Goal: Task Accomplishment & Management: Complete application form

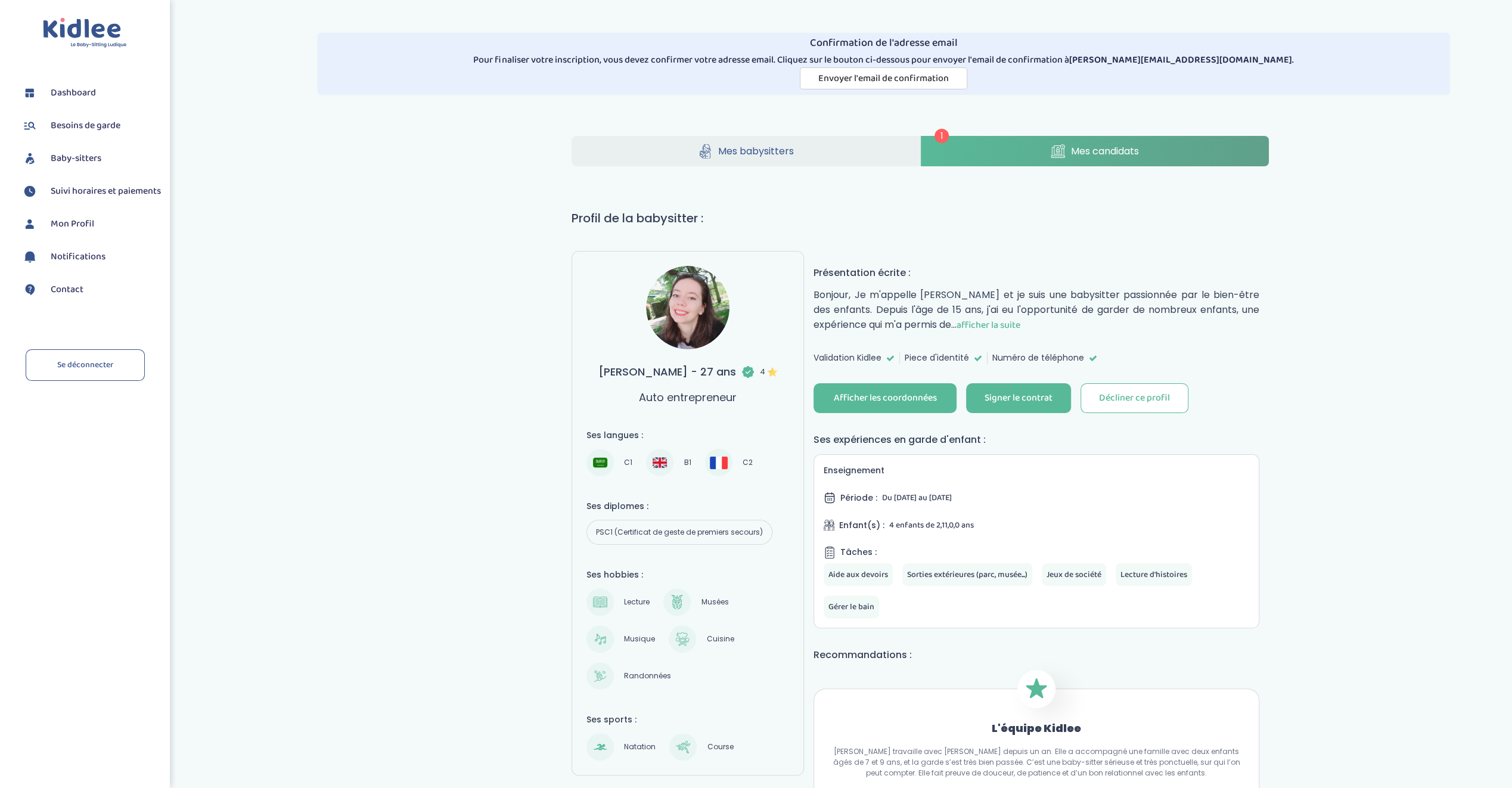
click at [593, 459] on img at bounding box center [600, 462] width 15 height 15
click at [1208, 359] on div "Validation Kidlee Piece d'identité Numéro de téléphone" at bounding box center [1036, 358] width 446 height 13
click at [1047, 153] on link "Mes candidats" at bounding box center [1095, 151] width 349 height 30
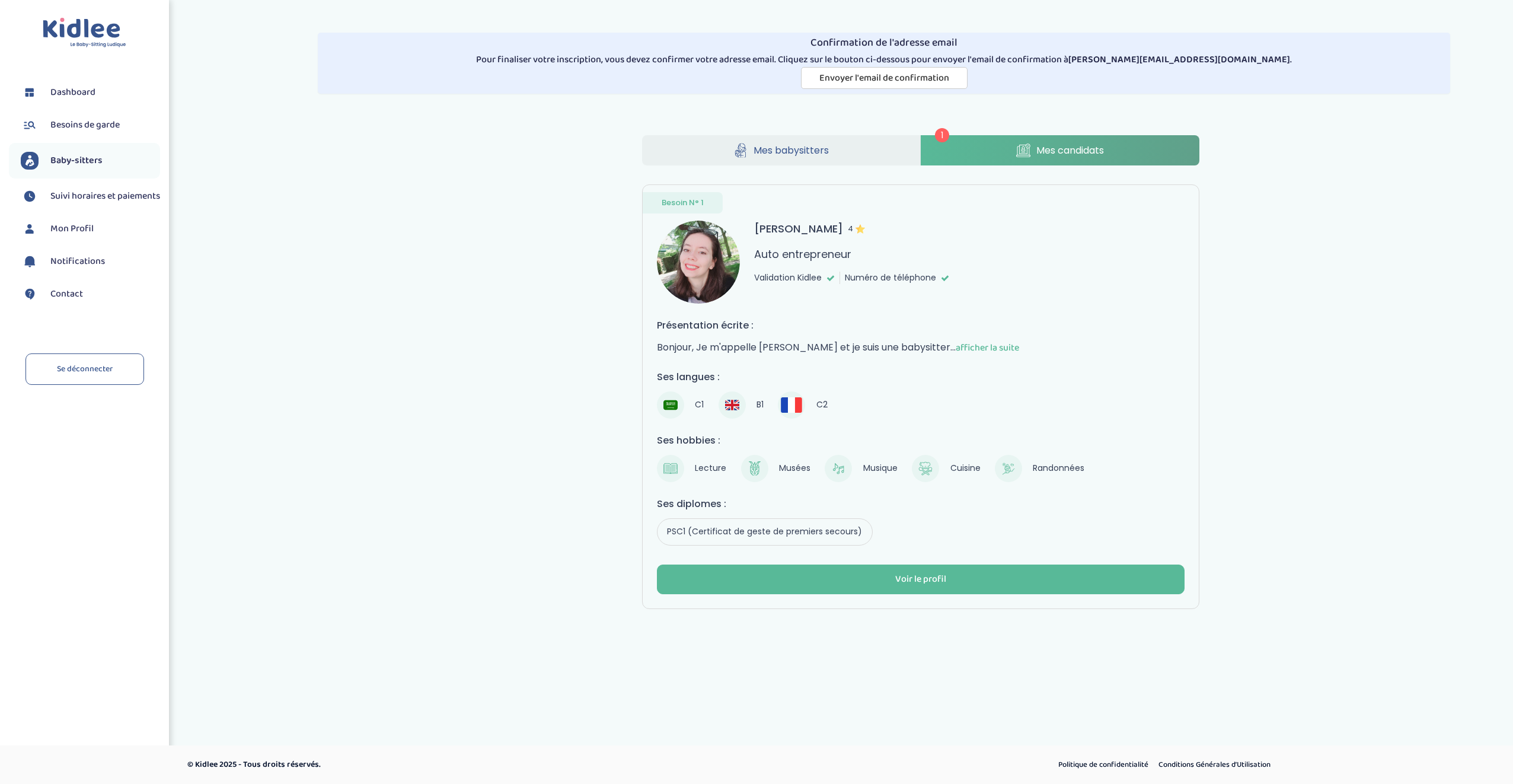
click at [425, 411] on div "1 Mes babysitters Mes candidats Besoin N° 1 Ouali Hayet 4 Auto entrepreneur Val…" at bounding box center [920, 372] width 1202 height 509
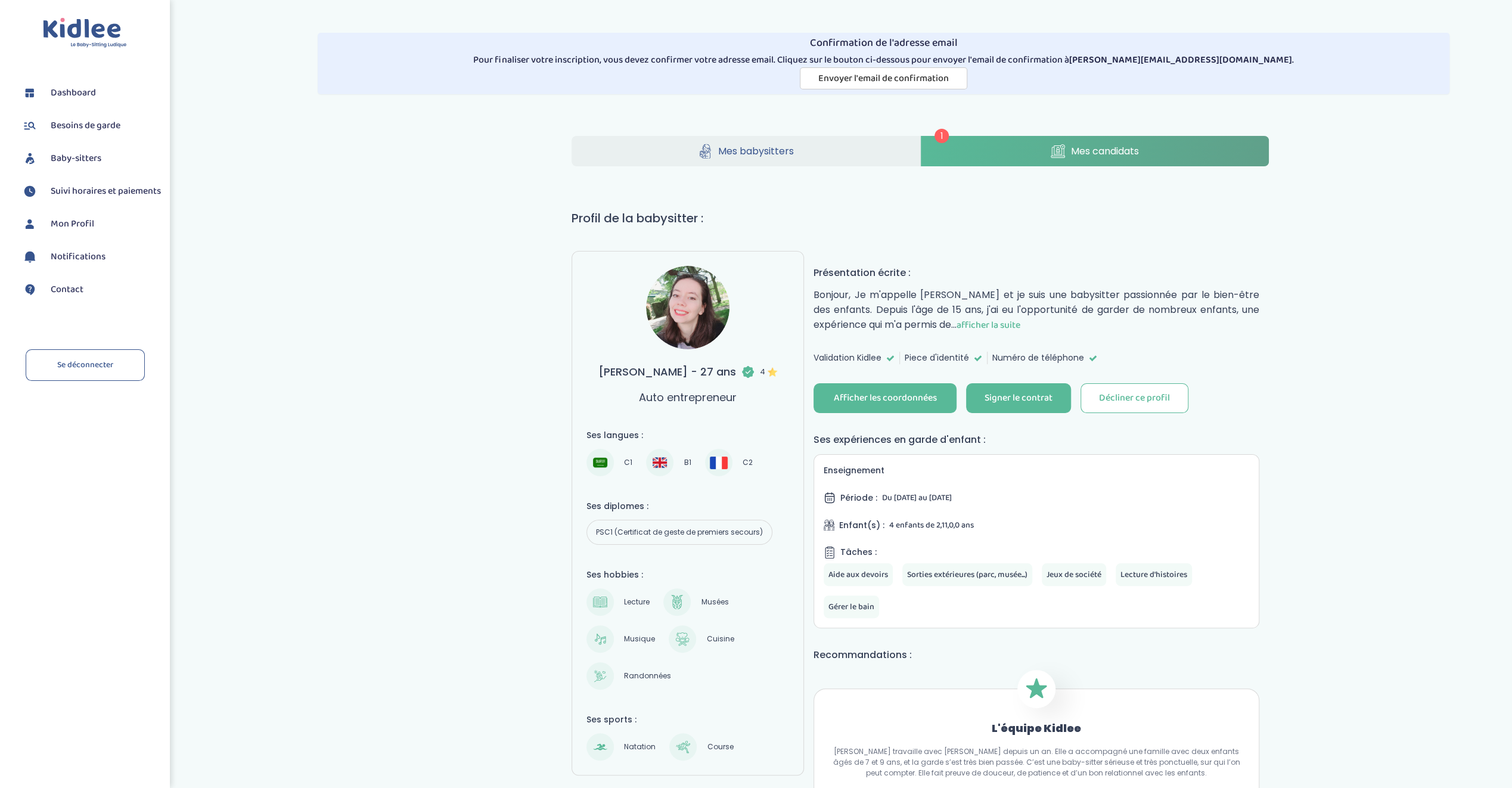
click at [1134, 426] on div "[PERSON_NAME] - 27 ans 4 Auto entrepreneur Présentation écrite : [PERSON_NAME],…" at bounding box center [1036, 791] width 465 height 1079
click at [1015, 396] on div "Signer le contrat" at bounding box center [1019, 399] width 68 height 14
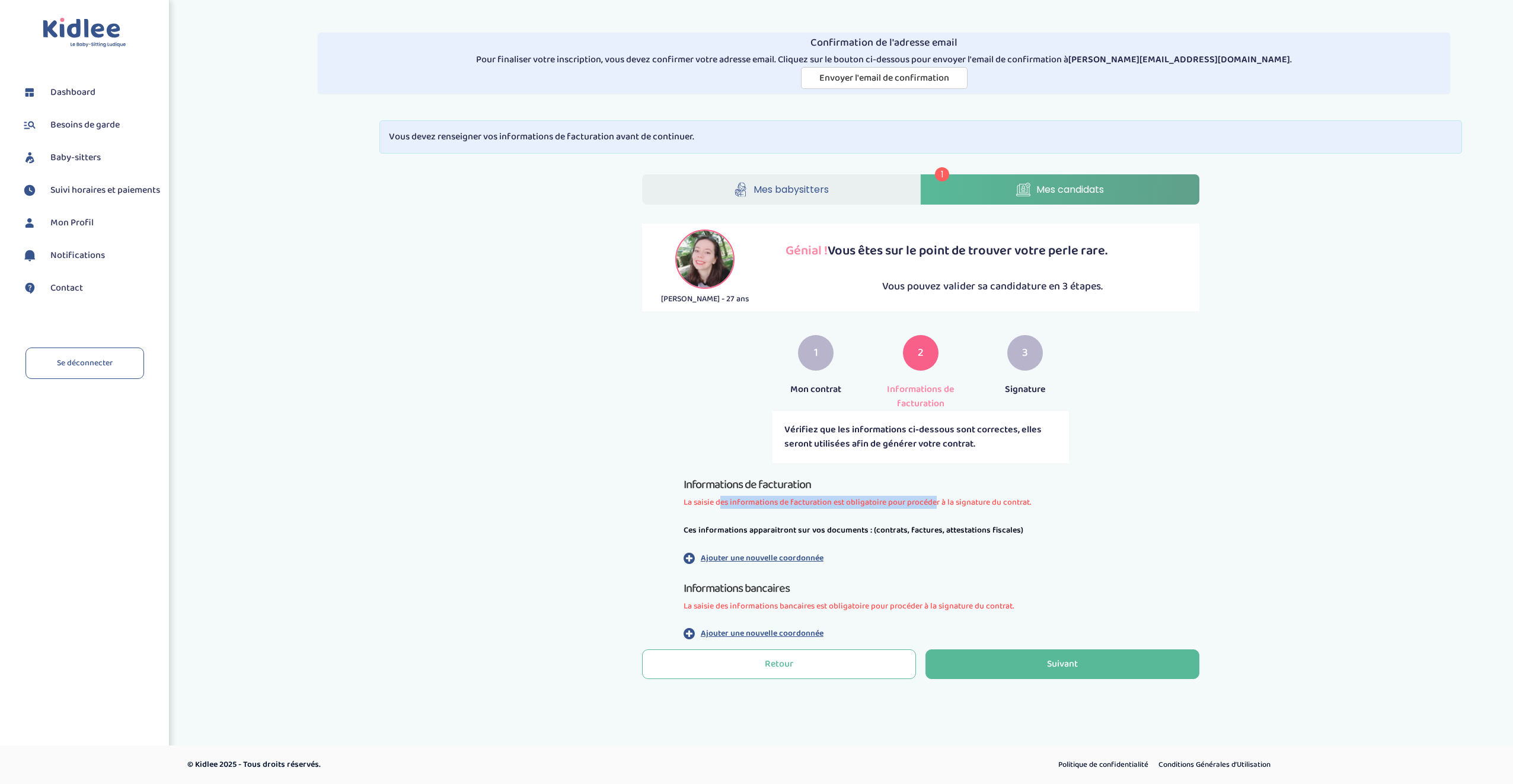
drag, startPoint x: 715, startPoint y: 504, endPoint x: 930, endPoint y: 505, distance: 215.0
click at [930, 505] on span "La saisie des informations de facturation est obligatoire pour procéder à la si…" at bounding box center [921, 503] width 475 height 13
drag, startPoint x: 930, startPoint y: 505, endPoint x: 958, endPoint y: 520, distance: 31.8
click at [958, 520] on div "Informations de facturation La saisie des informations de facturation est oblig…" at bounding box center [921, 557] width 475 height 165
click at [775, 554] on p "Ajouter une nouvelle coordonnée" at bounding box center [762, 558] width 123 height 13
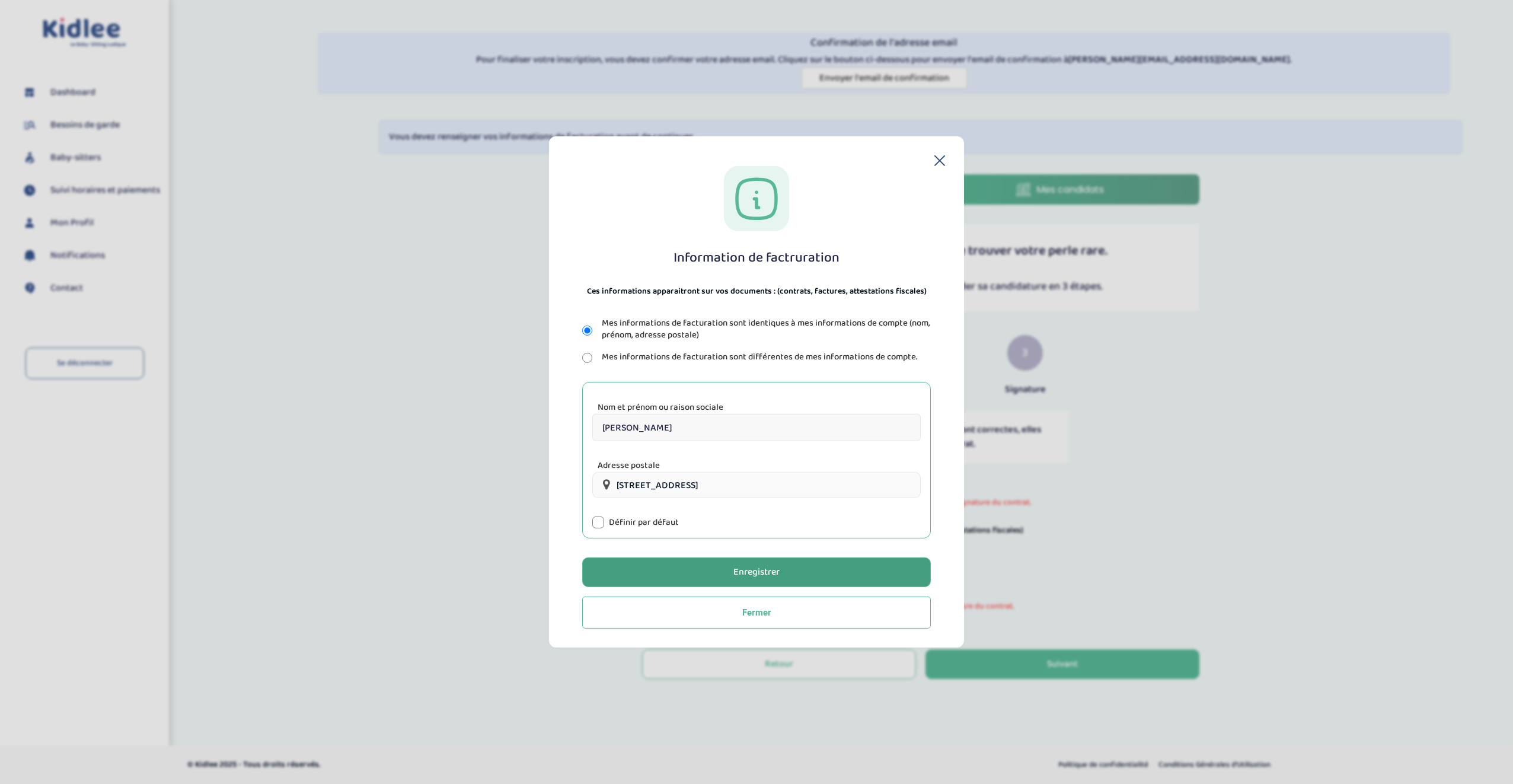
click at [751, 574] on div "Enregistrer" at bounding box center [756, 572] width 46 height 14
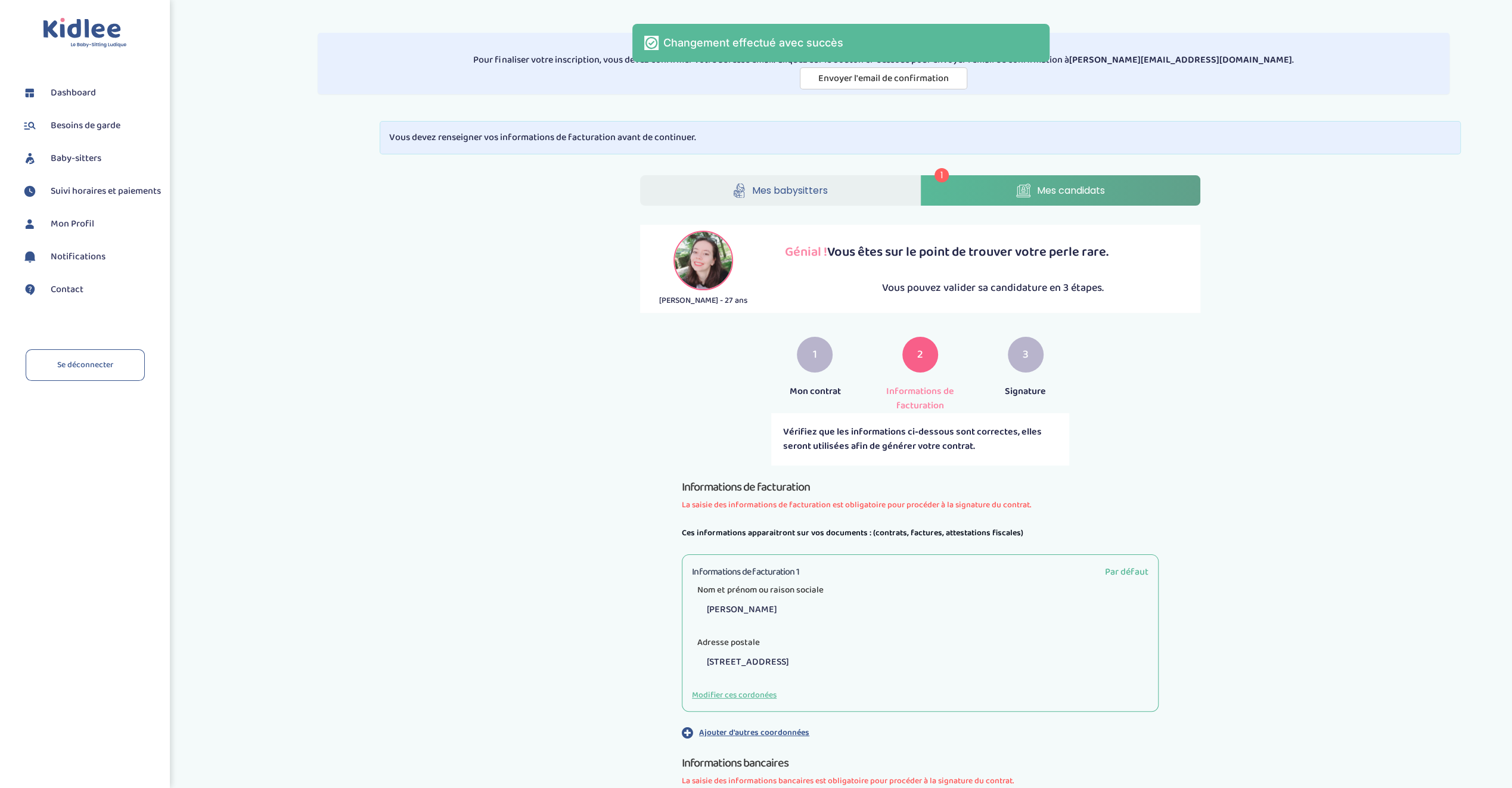
scroll to position [148, 0]
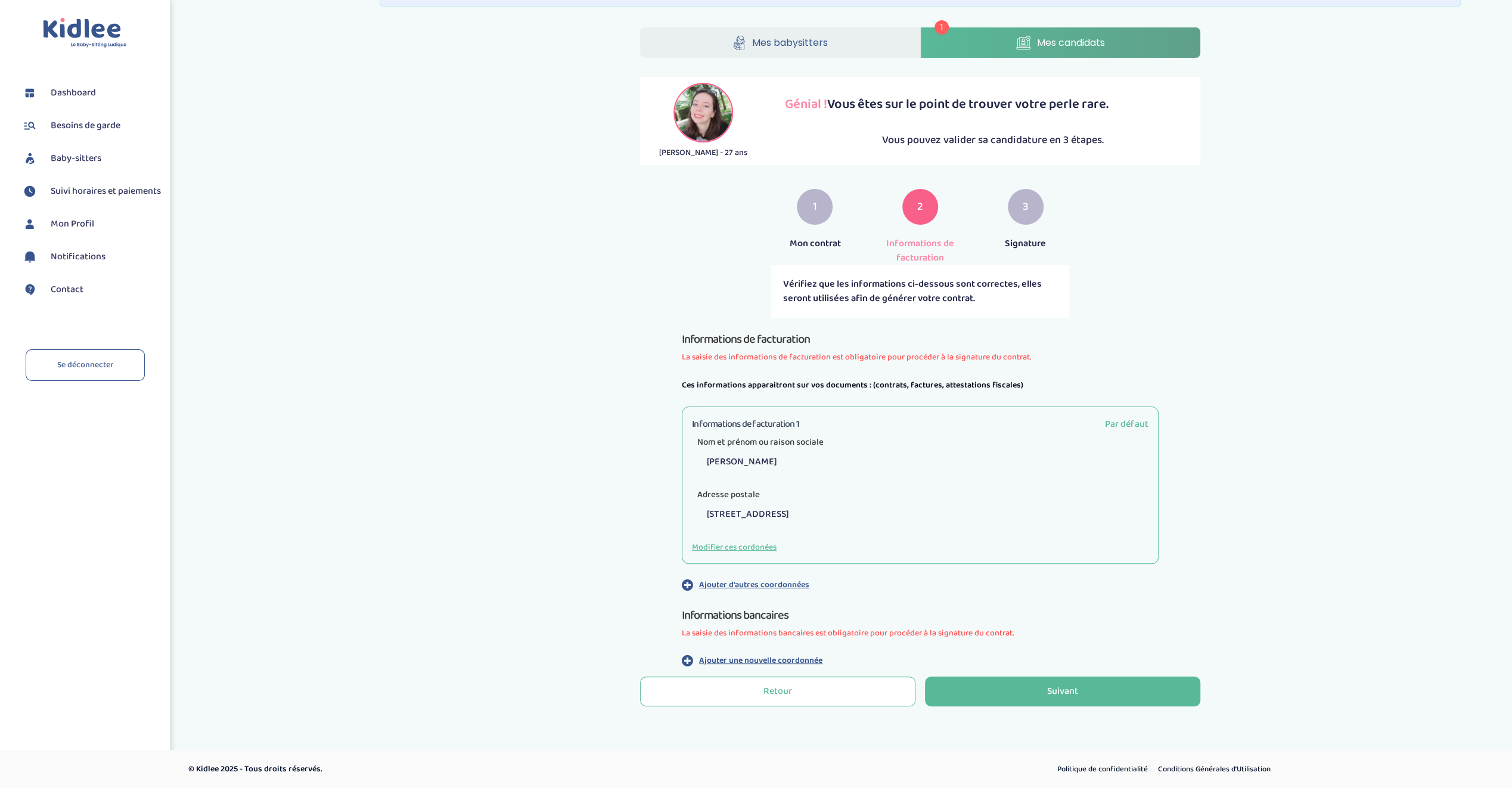
click at [775, 658] on p "Ajouter une nouvelle coordonnée" at bounding box center [761, 661] width 124 height 13
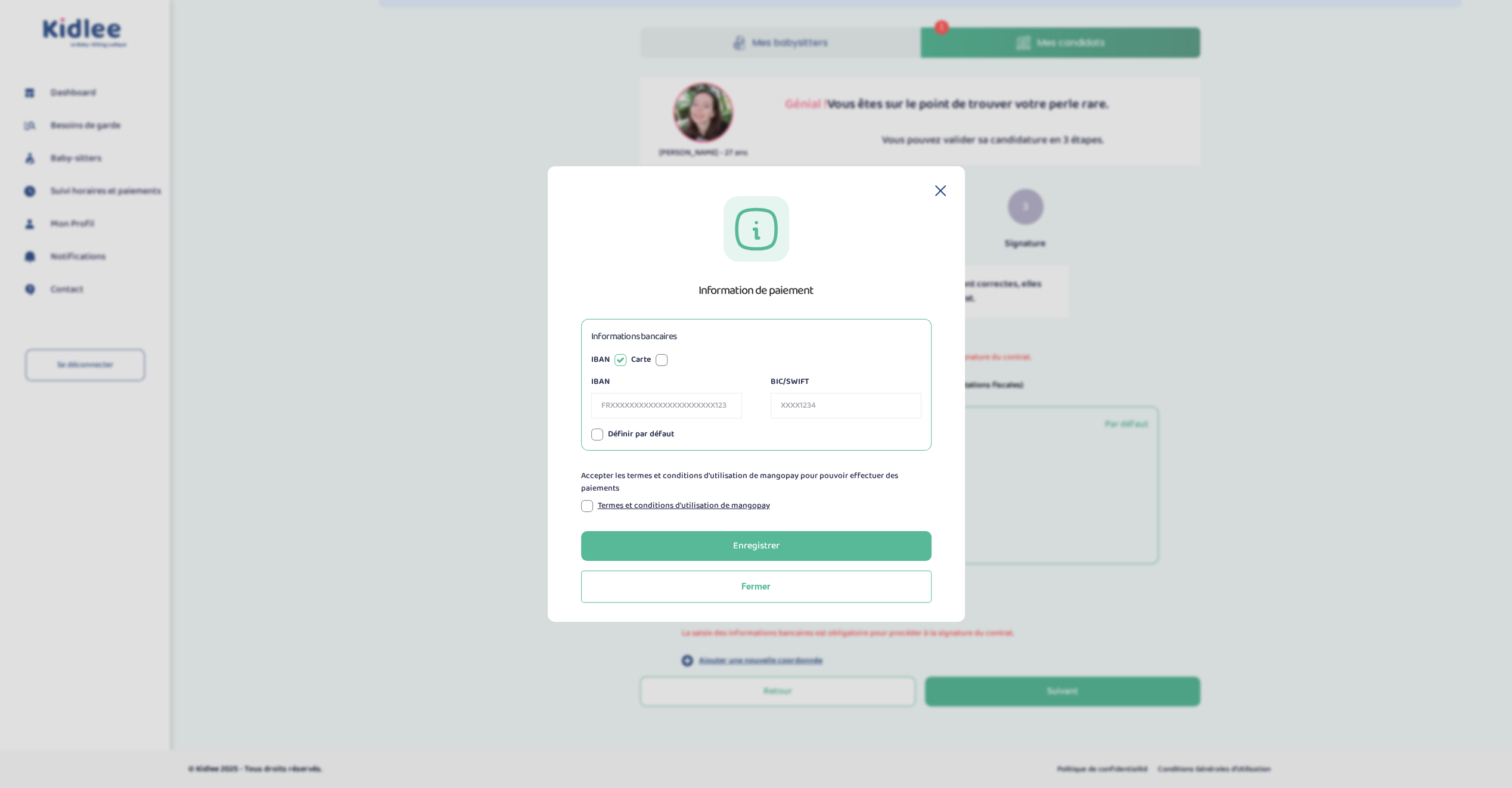
click at [701, 414] on input "IBAN" at bounding box center [666, 405] width 151 height 26
click at [936, 188] on icon at bounding box center [940, 191] width 11 height 11
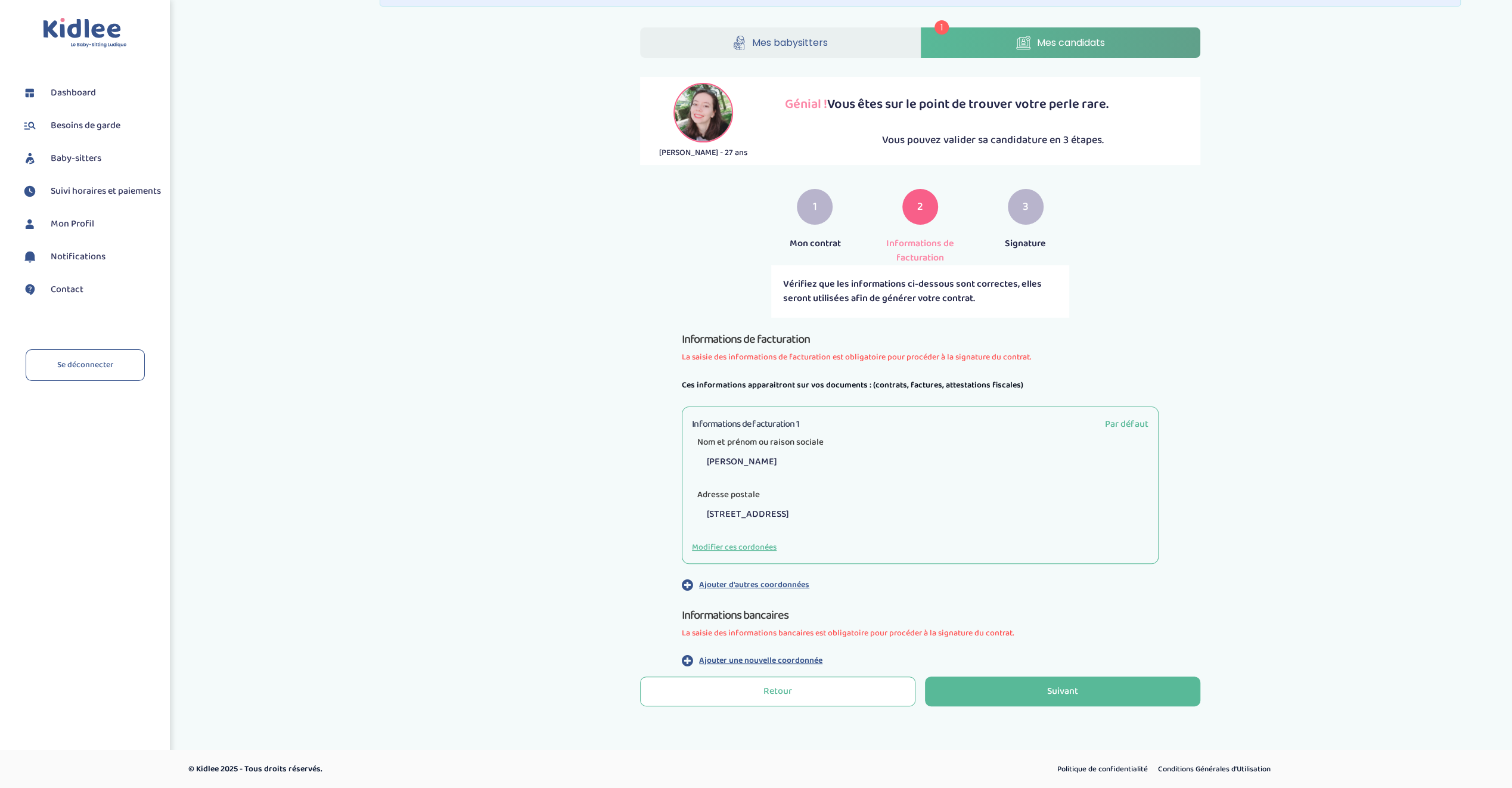
click at [777, 660] on p "Ajouter une nouvelle coordonnée" at bounding box center [761, 661] width 124 height 13
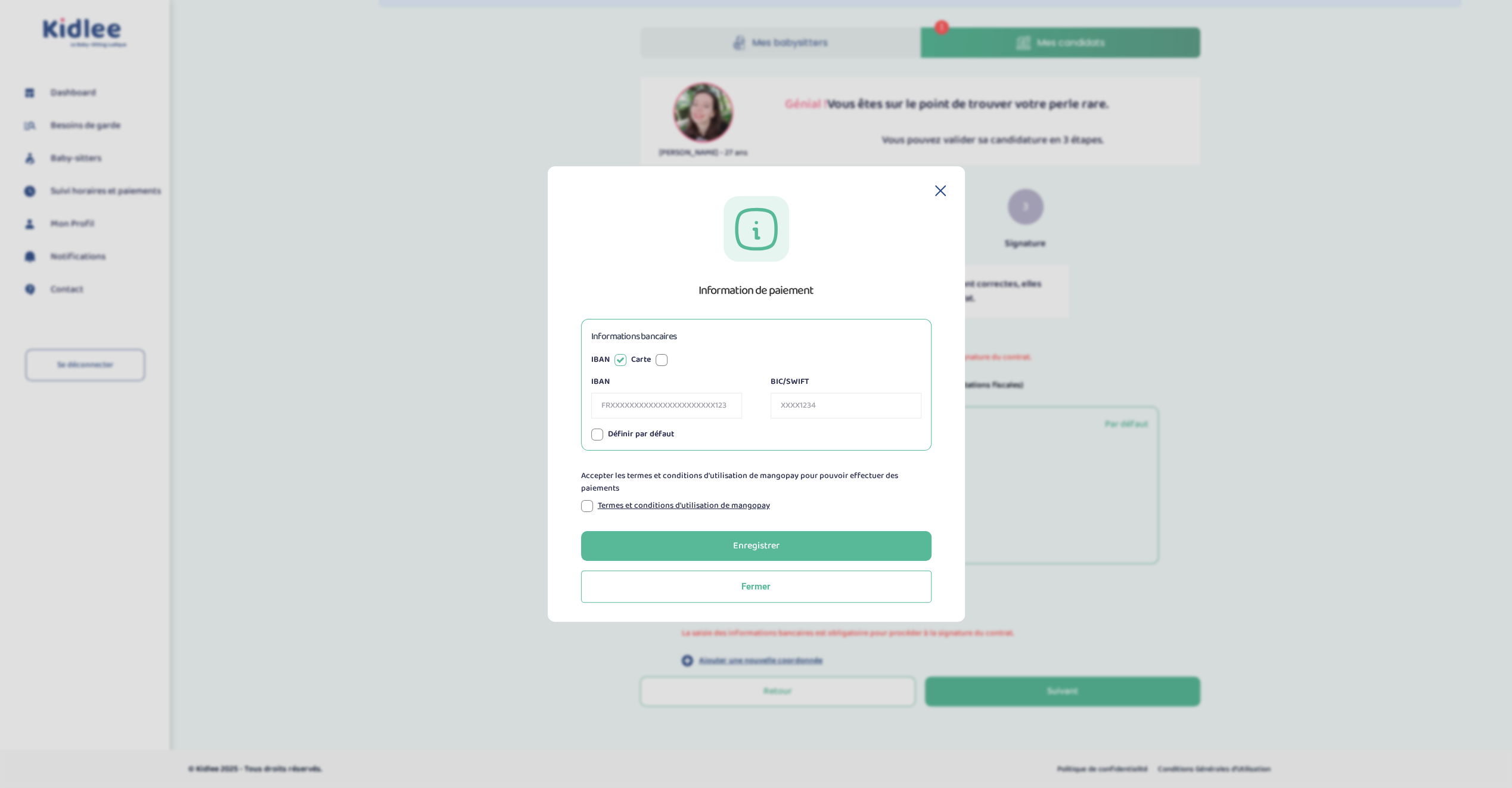
click at [656, 396] on input "IBAN" at bounding box center [666, 405] width 151 height 26
paste input "FR76 3000 4007 5900 0030 0469 158"
type input "FR7630004007590000300469158"
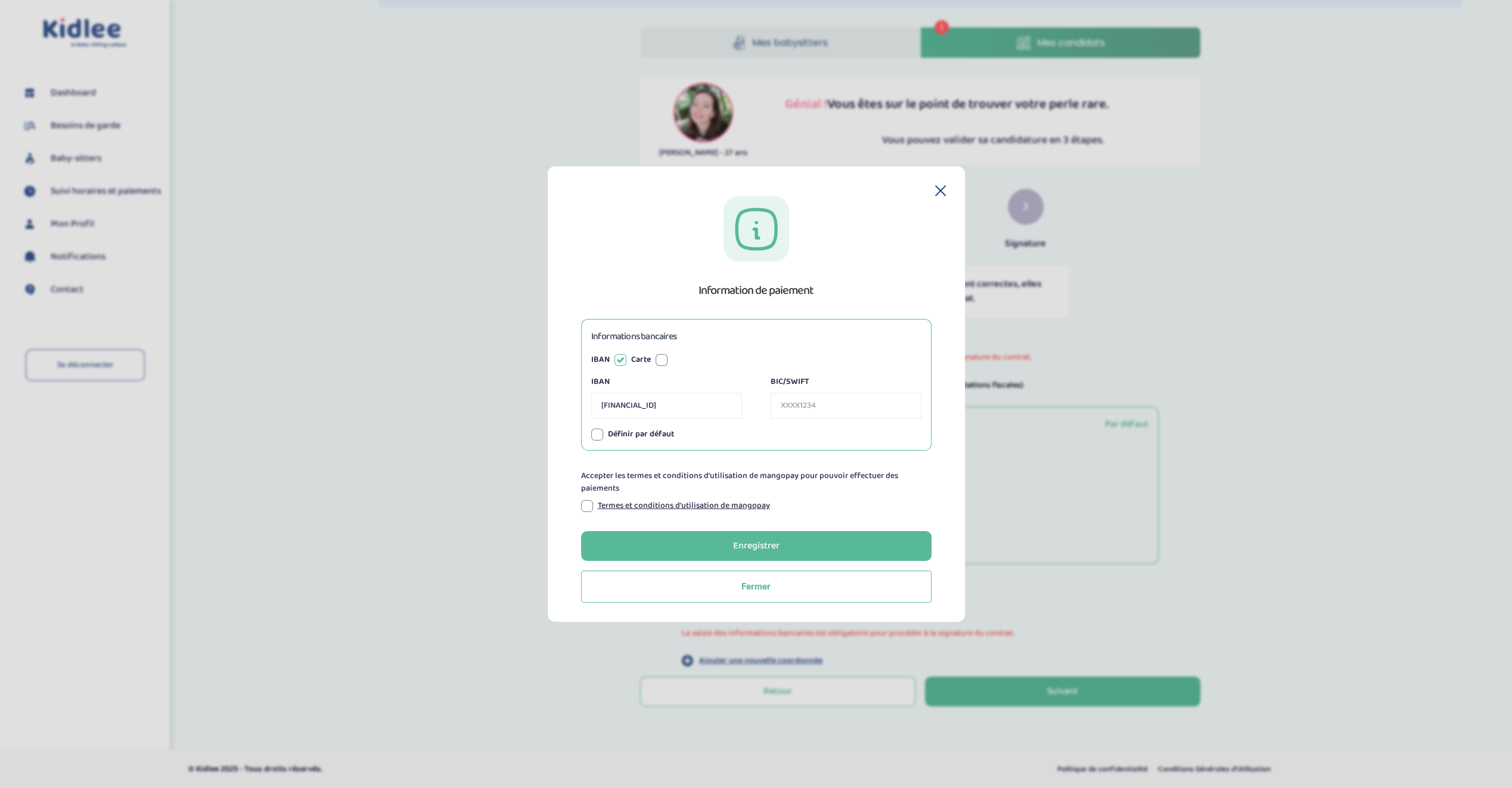
click at [817, 401] on input "BIC/SWIFT" at bounding box center [846, 405] width 151 height 26
paste input "BNPAFRPPXXX"
type input "BNPAFRPPXXX"
click at [743, 443] on div "Informations bancaires IBAN Carte IBAN FR7630004007590000300469158 BIC/SWIFT BN…" at bounding box center [756, 384] width 350 height 132
click at [586, 508] on div at bounding box center [587, 505] width 12 height 12
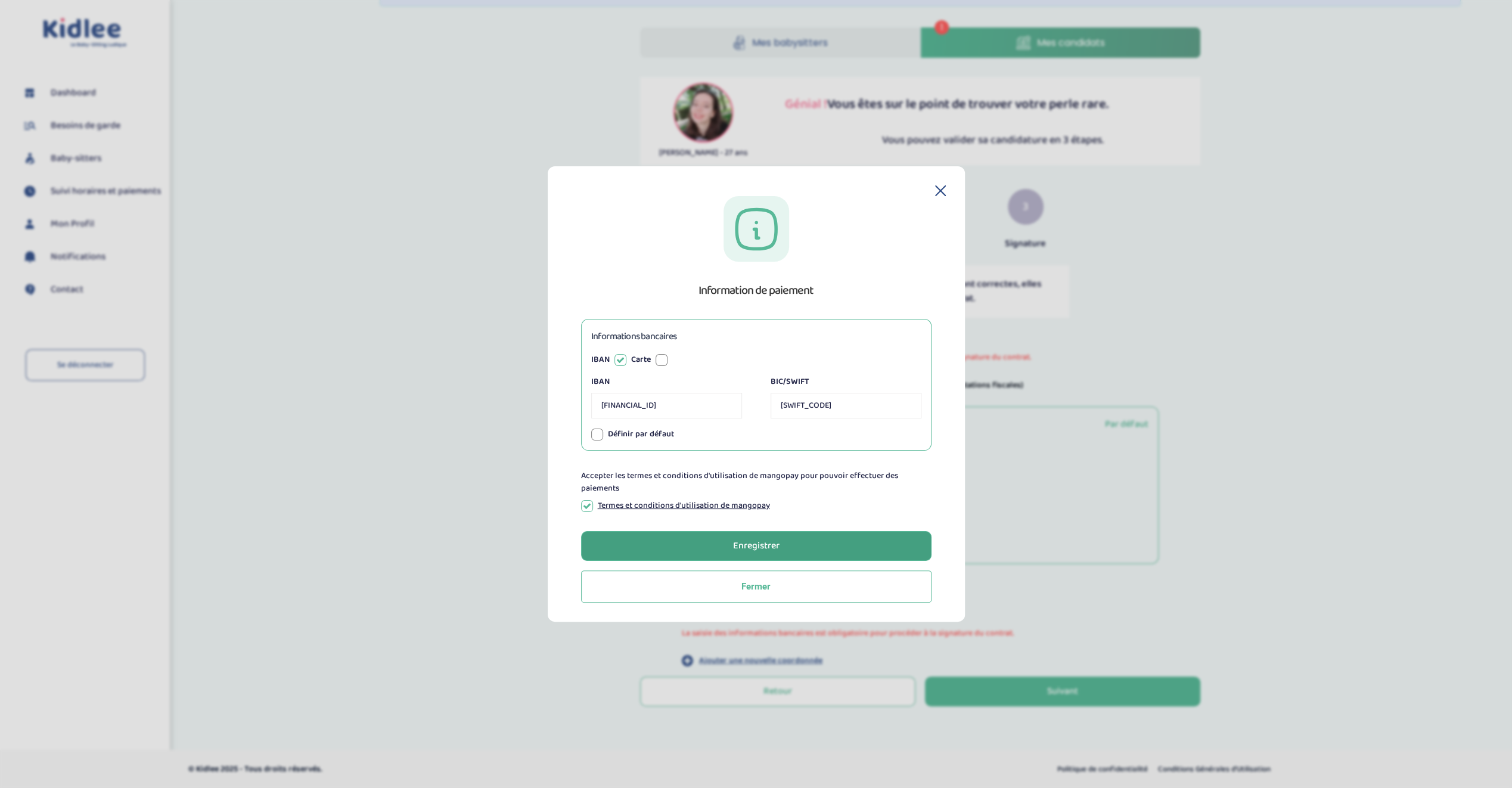
click at [686, 551] on button "Enregistrer" at bounding box center [756, 546] width 350 height 30
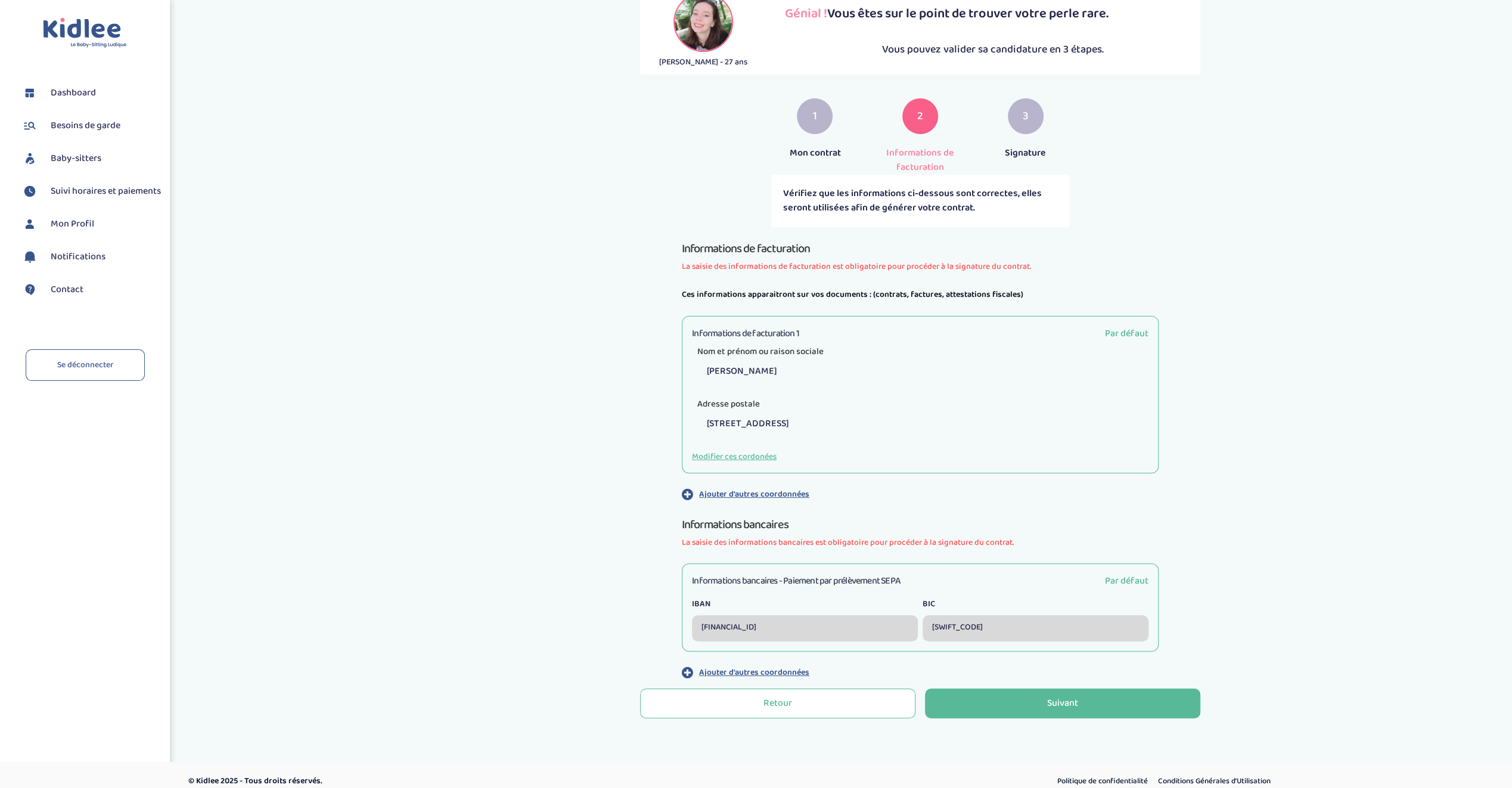
scroll to position [250, 0]
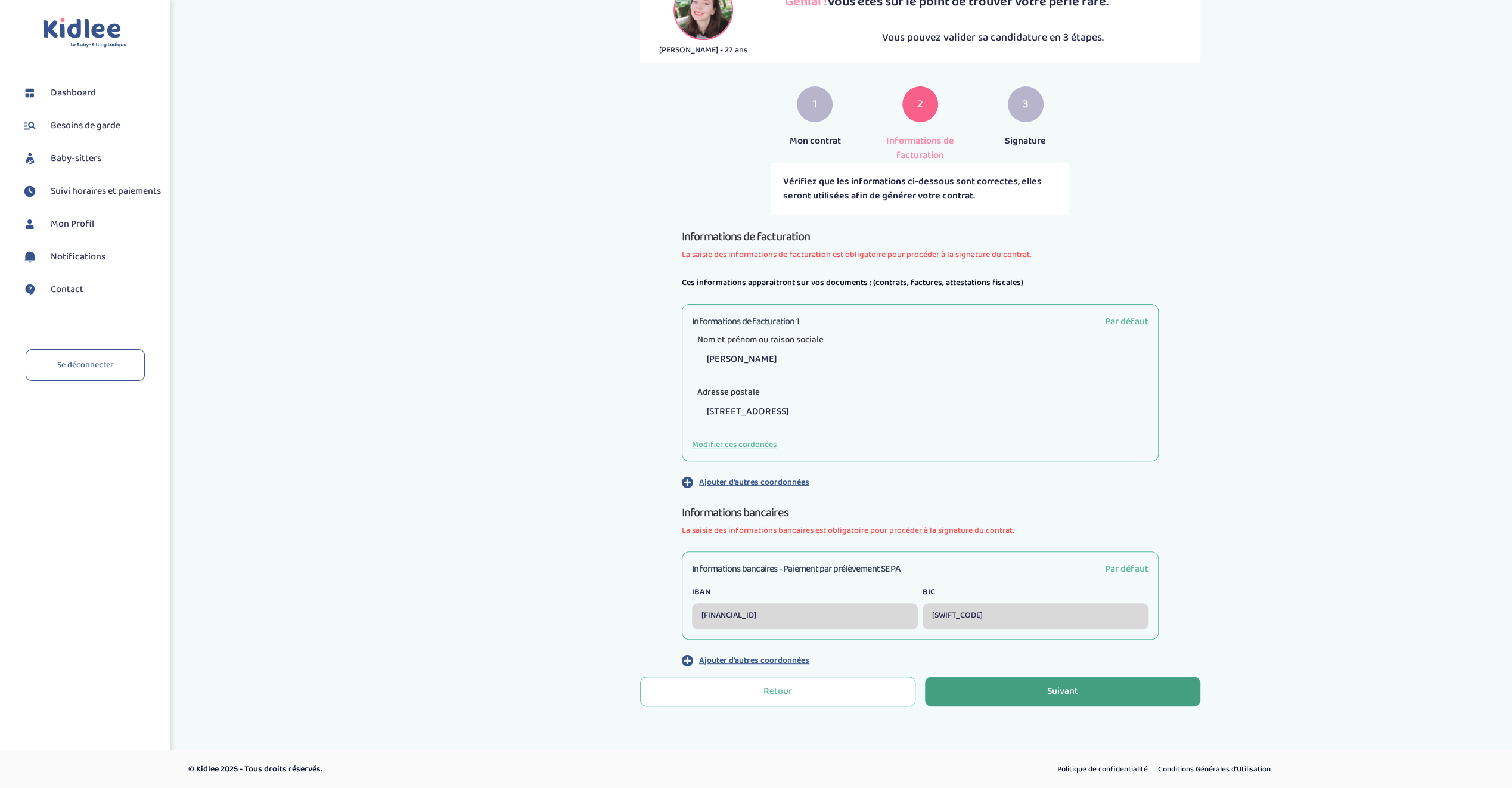
click at [1075, 690] on div "Suivant" at bounding box center [1062, 691] width 31 height 14
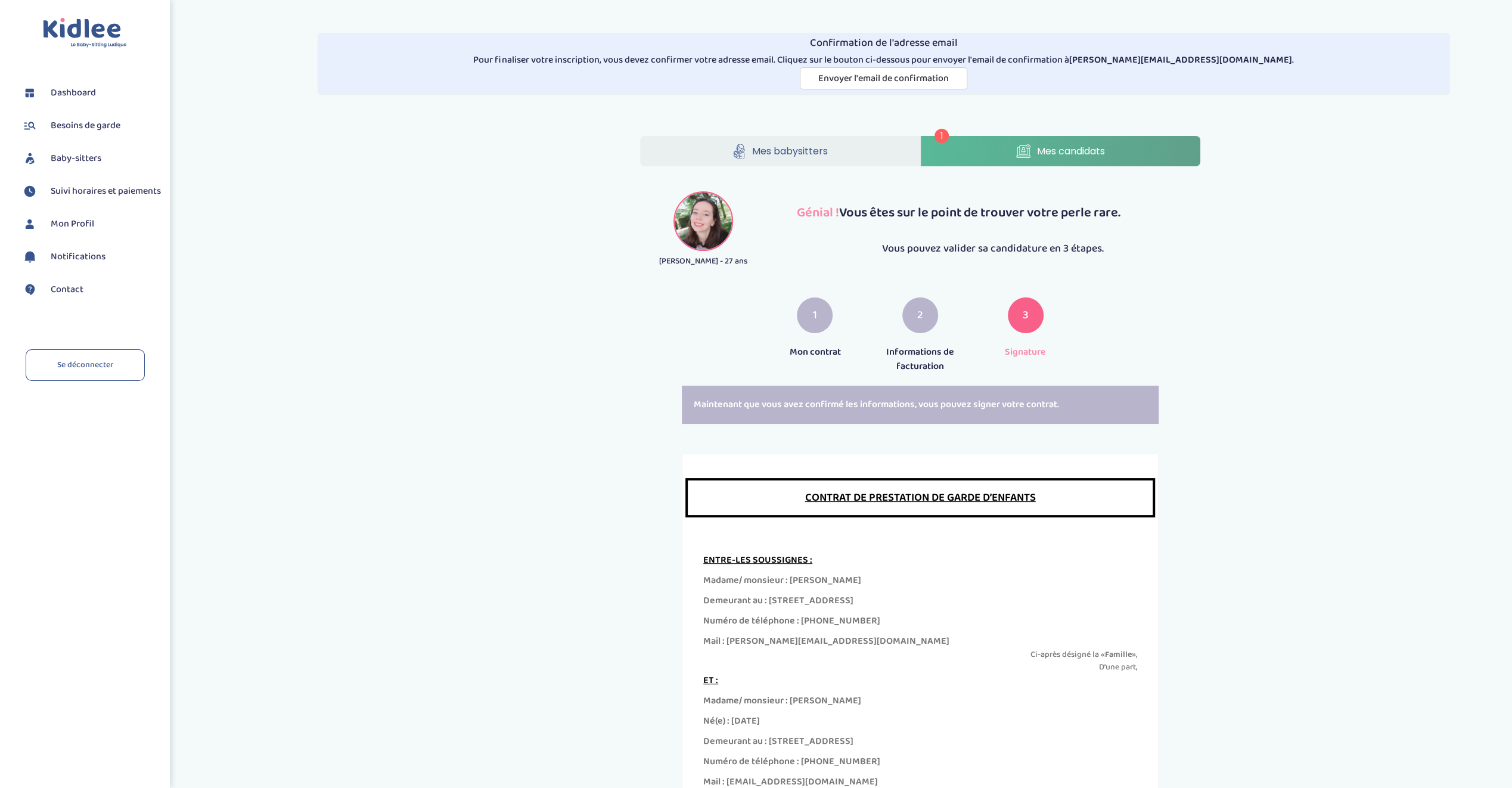
scroll to position [144, 0]
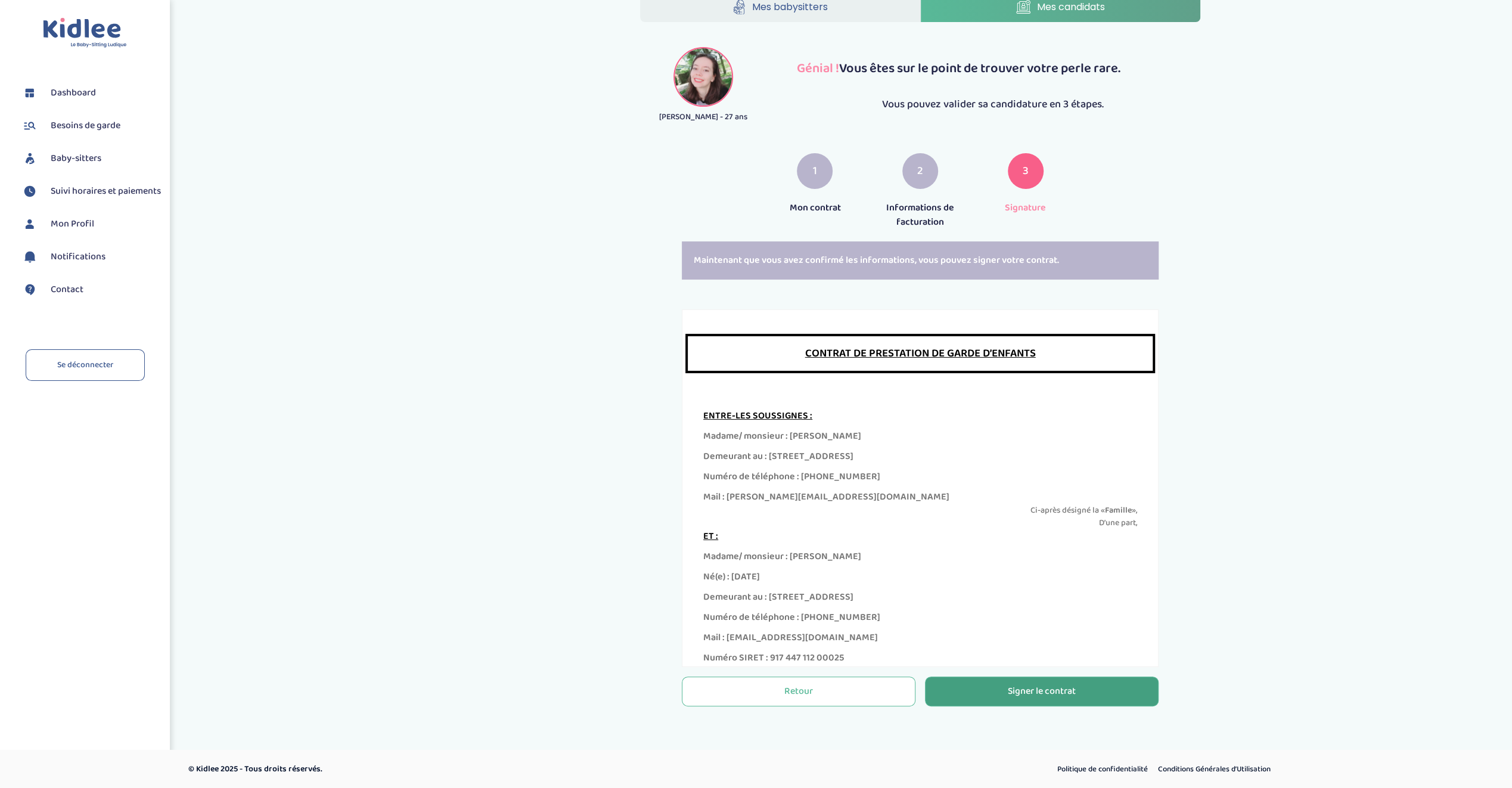
click at [1020, 687] on div "Signer le contrat" at bounding box center [1042, 691] width 68 height 14
